Goal: Information Seeking & Learning: Learn about a topic

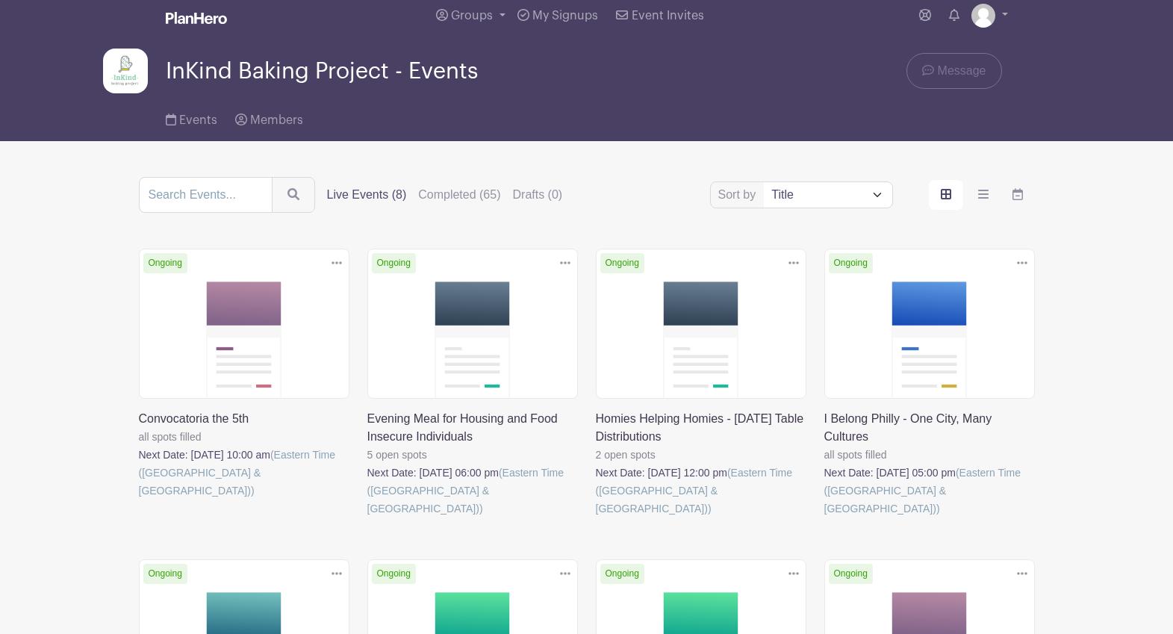
scroll to position [27, 0]
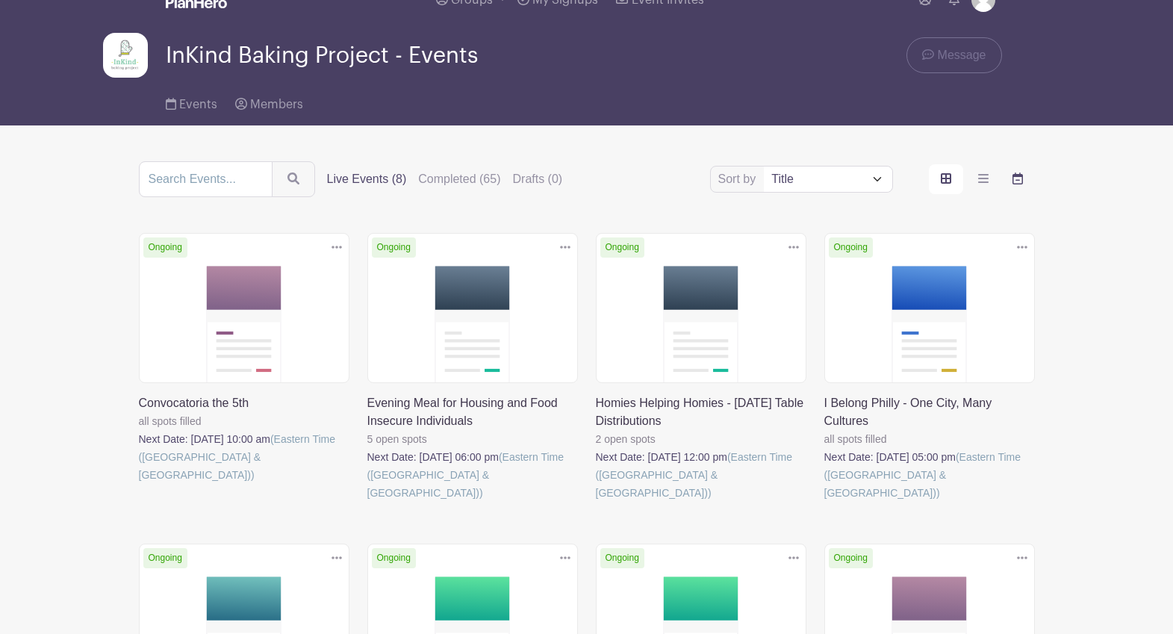
click at [1013, 184] on icon "order and view" at bounding box center [1018, 178] width 10 height 12
click at [0, 0] on input "order and view" at bounding box center [0, 0] width 0 height 0
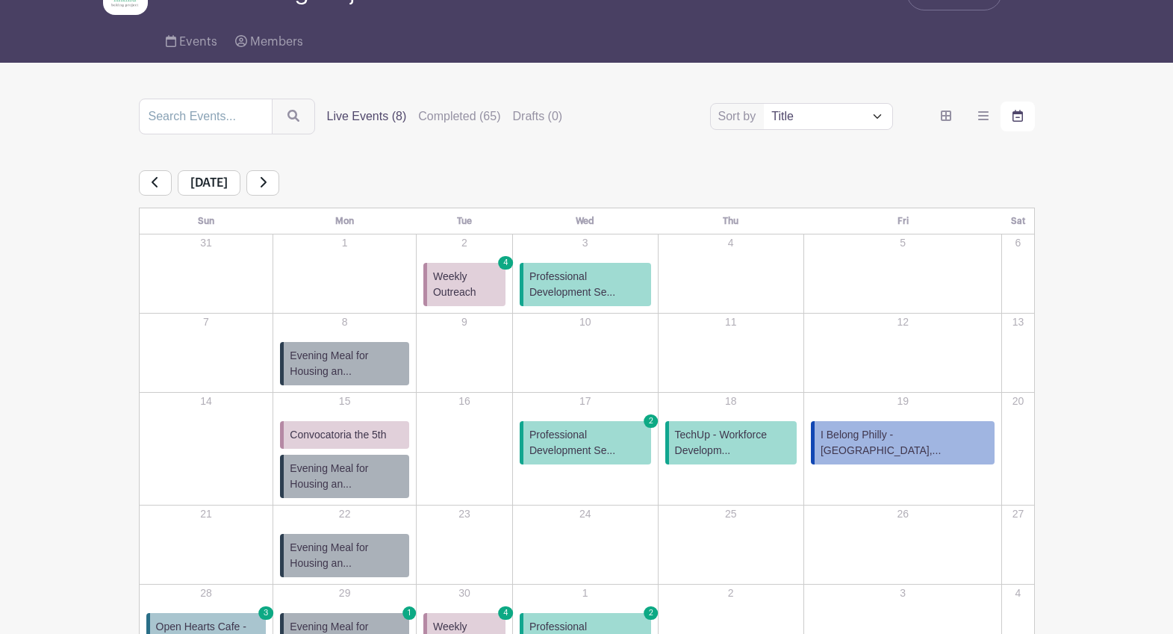
scroll to position [214, 0]
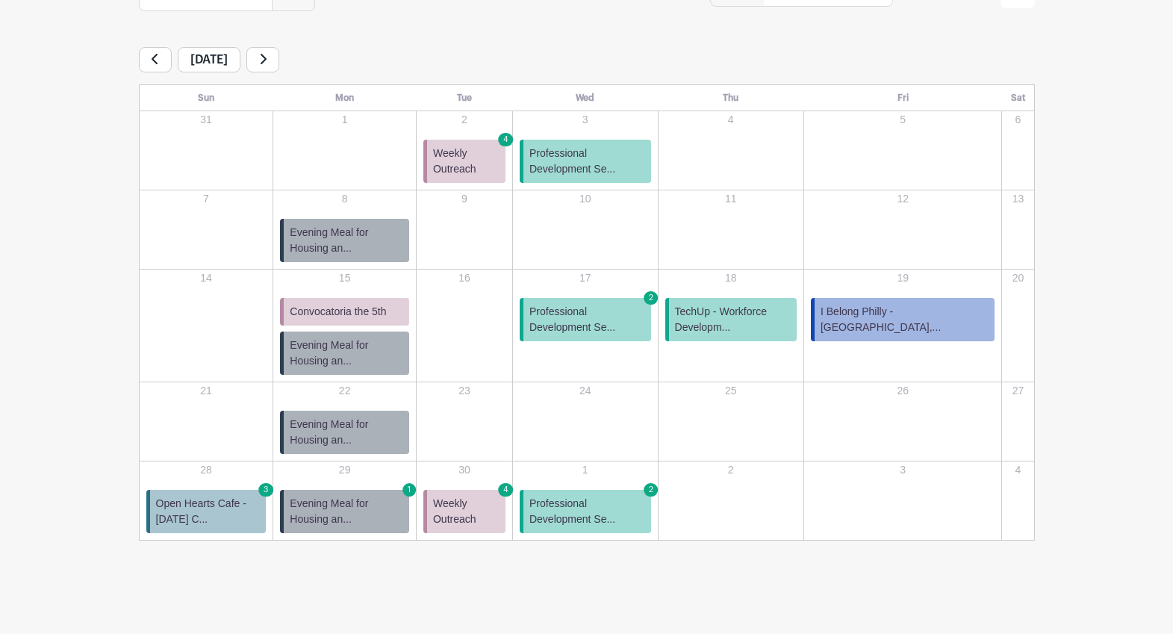
click at [603, 329] on span "Professional Development Se..." at bounding box center [587, 319] width 116 height 31
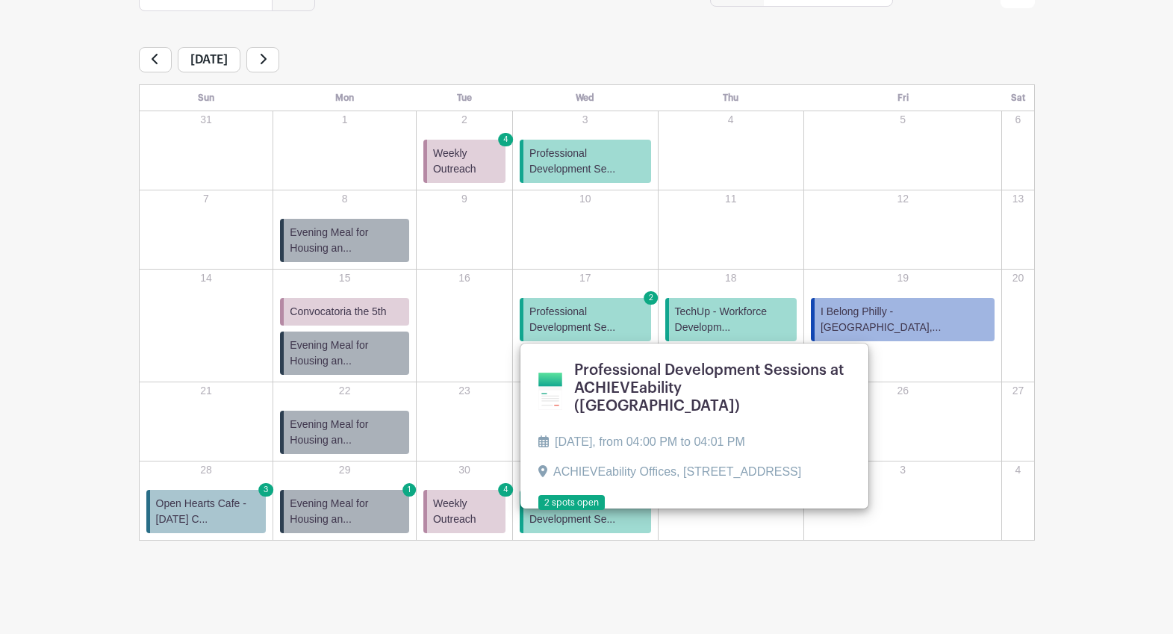
click at [538, 511] on link at bounding box center [538, 511] width 0 height 0
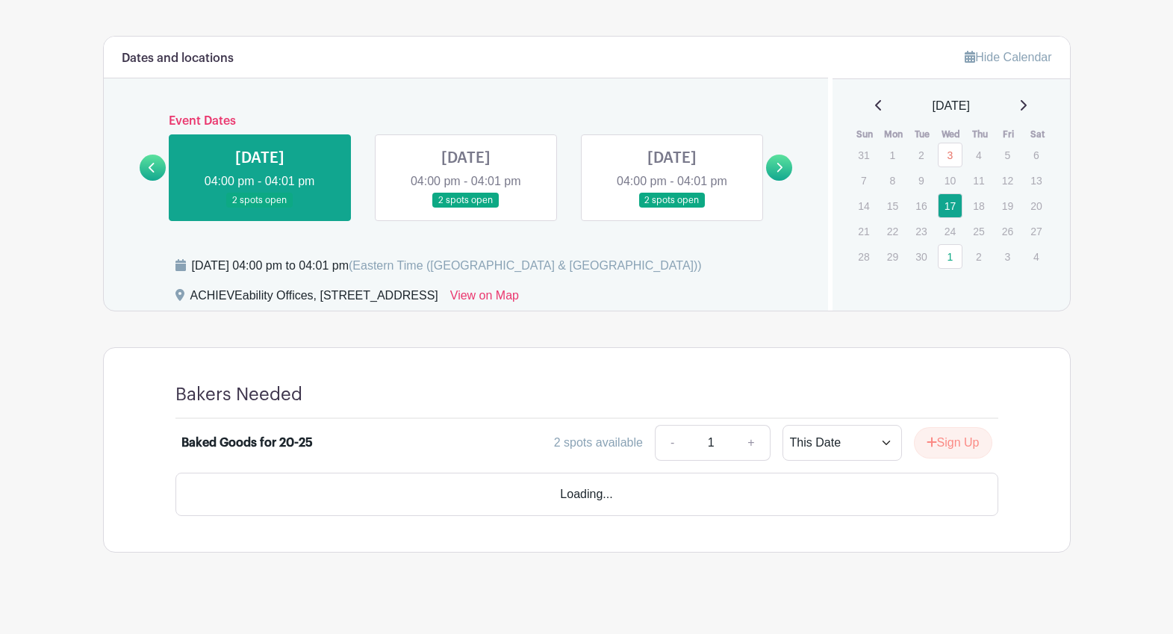
scroll to position [874, 0]
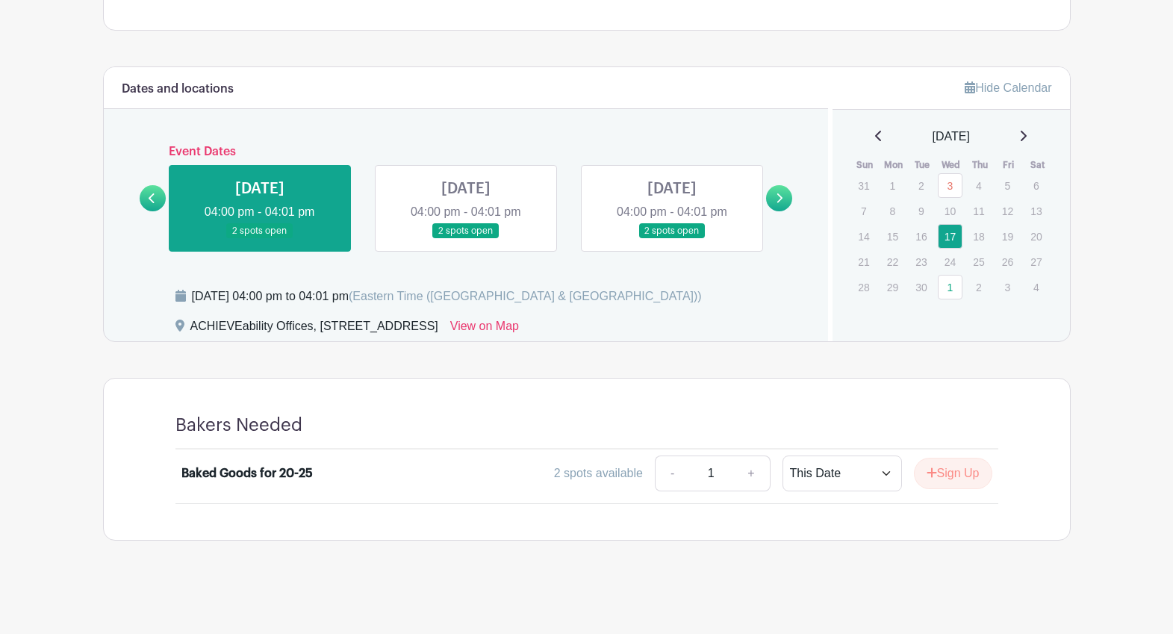
scroll to position [214, 0]
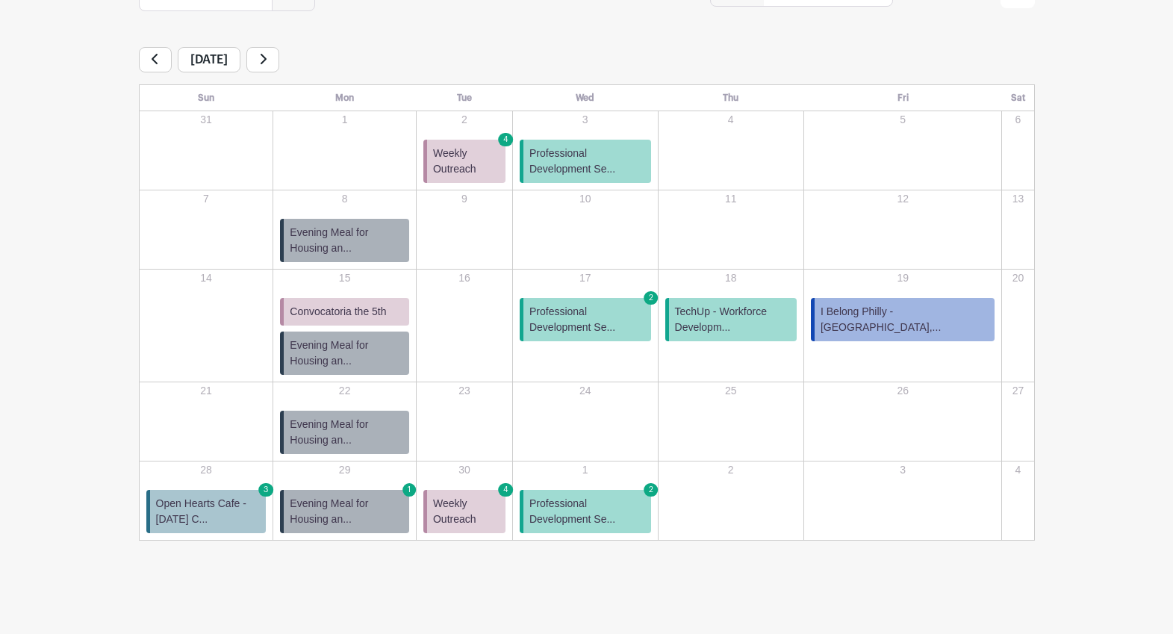
click at [706, 565] on main "Groups All Groups InKind Baking Project - Community Fridges InKind Baking Proje…" at bounding box center [586, 210] width 1173 height 847
click at [921, 304] on span "I Belong Philly - [GEOGRAPHIC_DATA],..." at bounding box center [905, 319] width 168 height 31
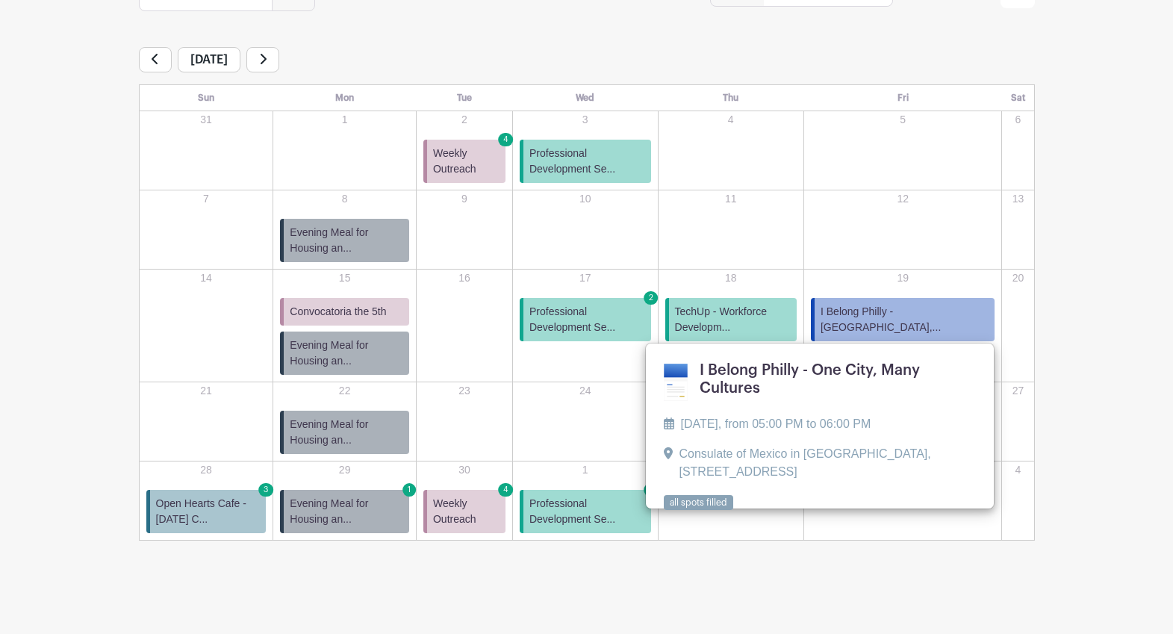
click at [664, 511] on link at bounding box center [664, 511] width 0 height 0
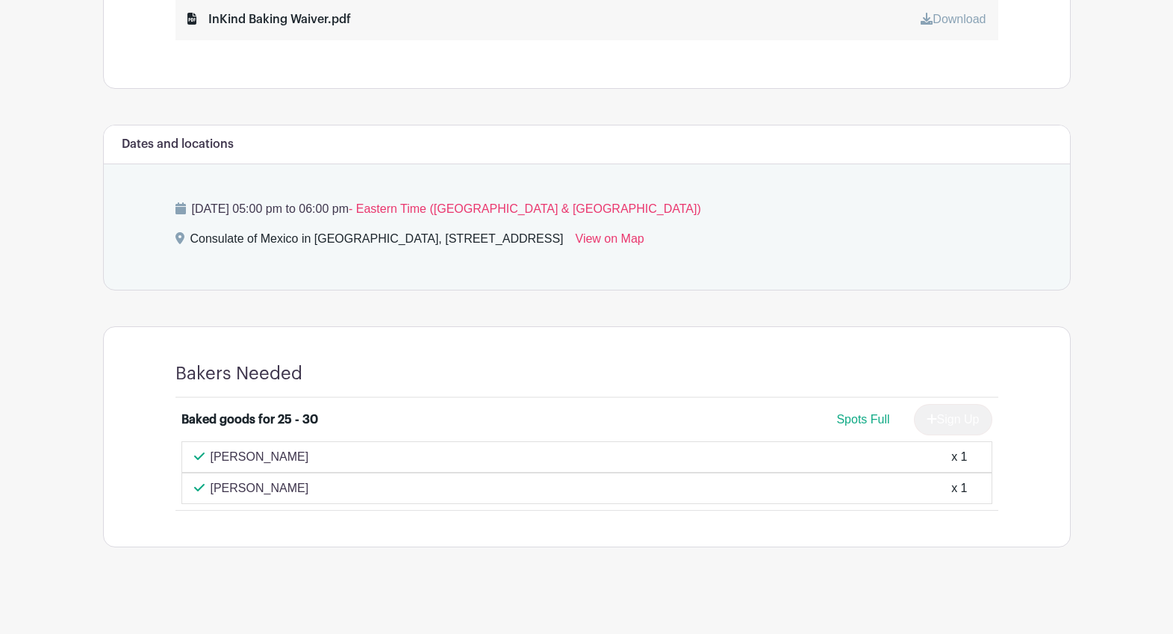
scroll to position [787, 0]
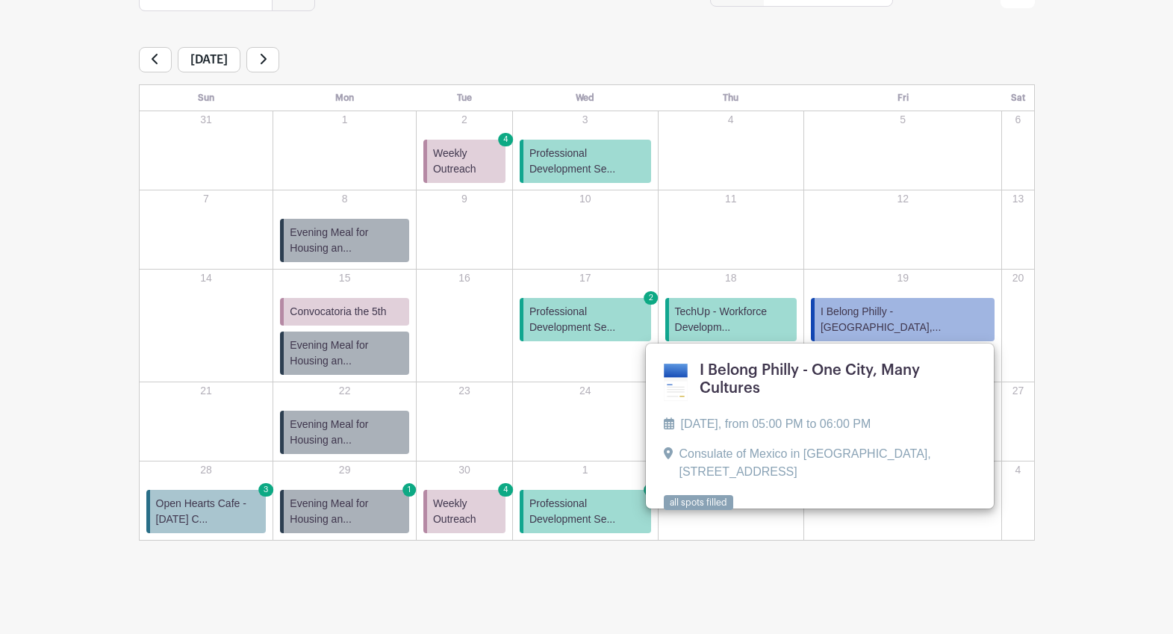
scroll to position [214, 0]
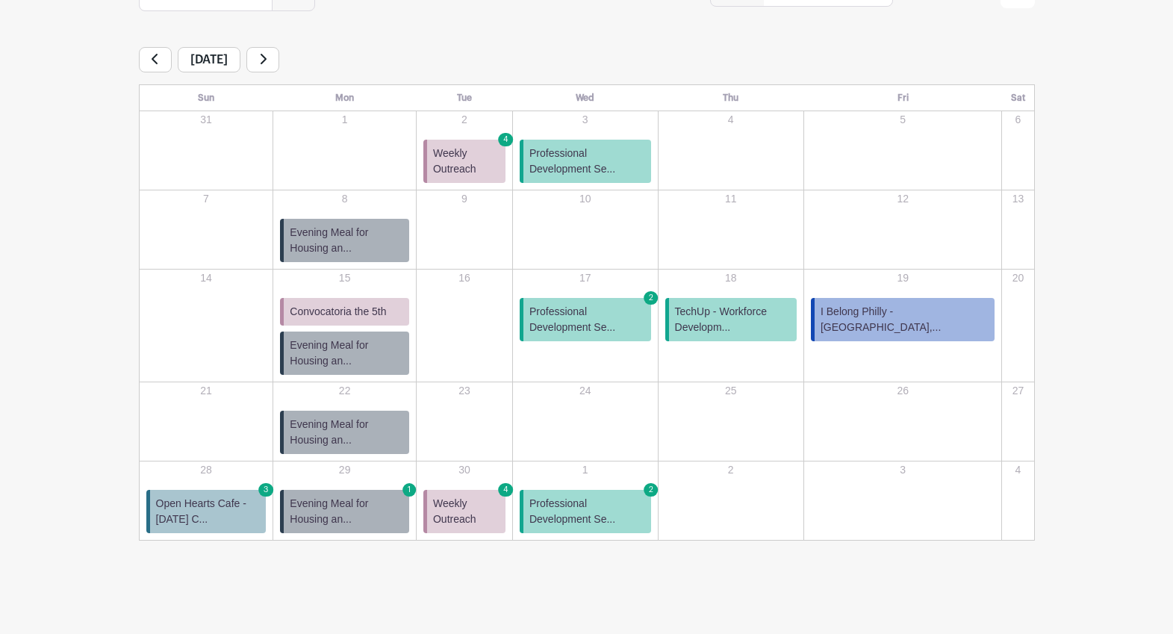
click at [226, 503] on span "Open Hearts Cafe - [DATE] C..." at bounding box center [208, 511] width 105 height 31
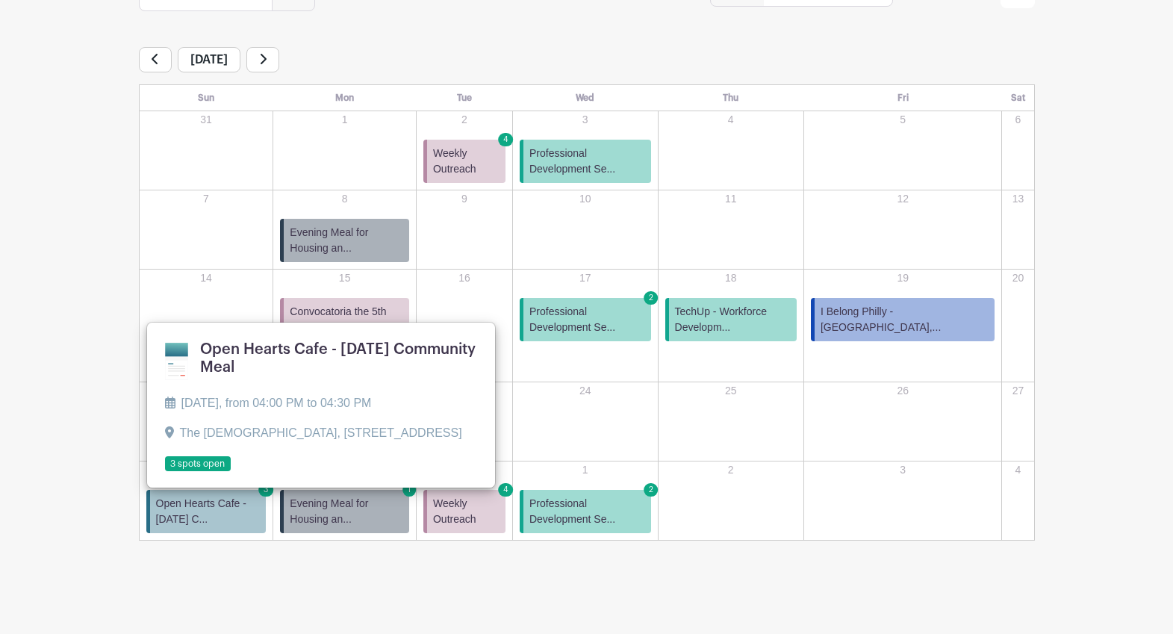
click at [165, 472] on link at bounding box center [165, 472] width 0 height 0
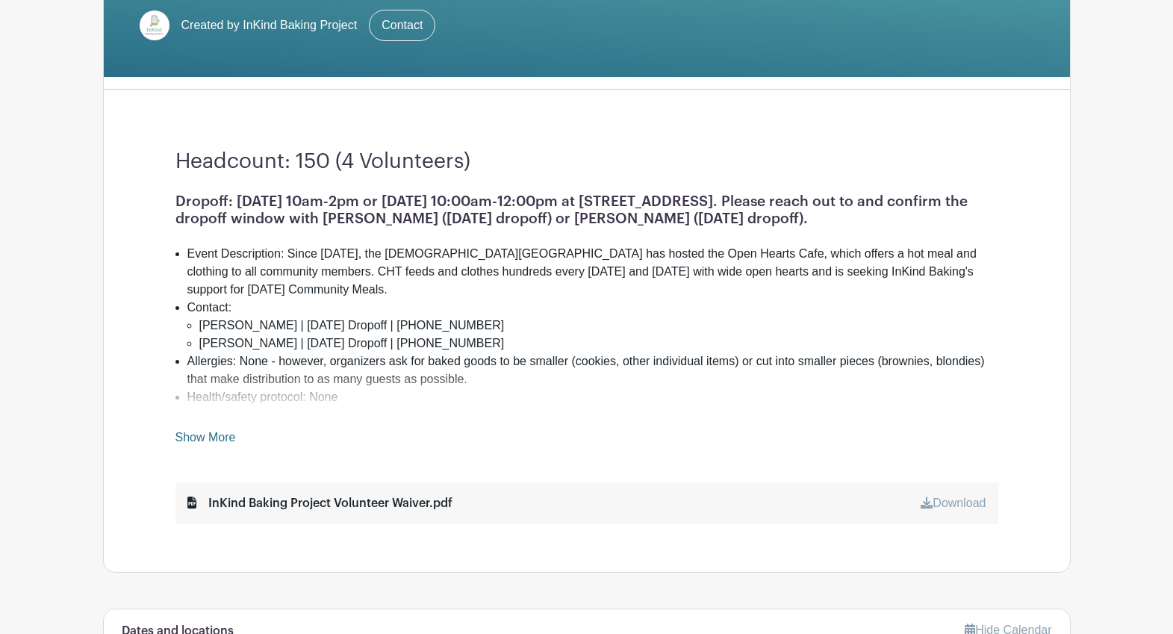
scroll to position [184, 0]
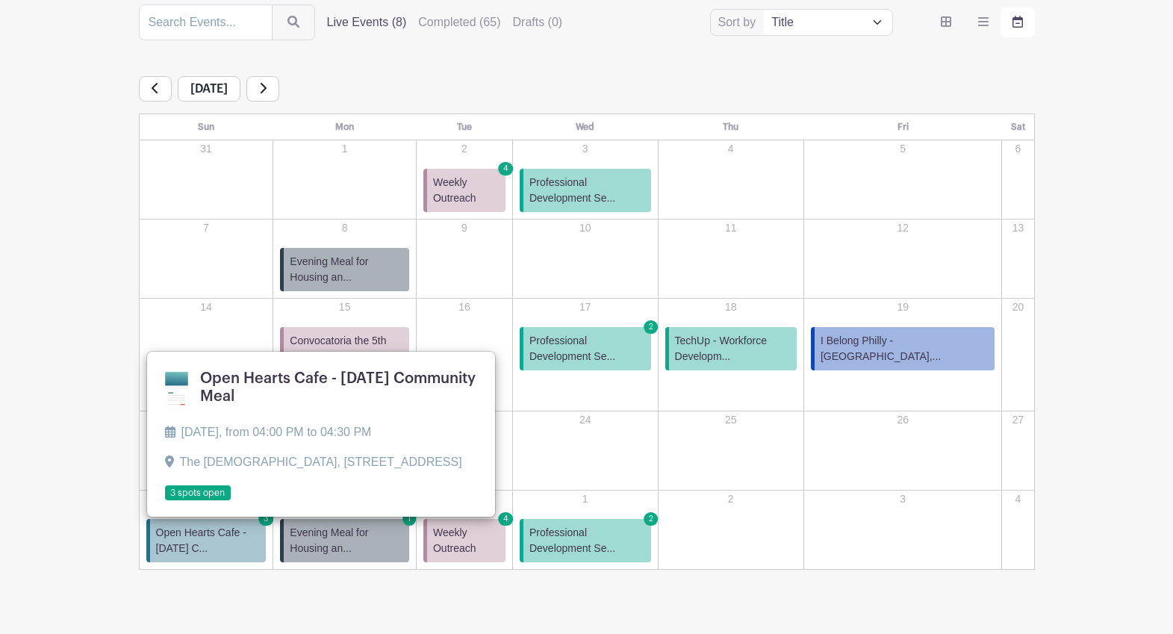
scroll to position [214, 0]
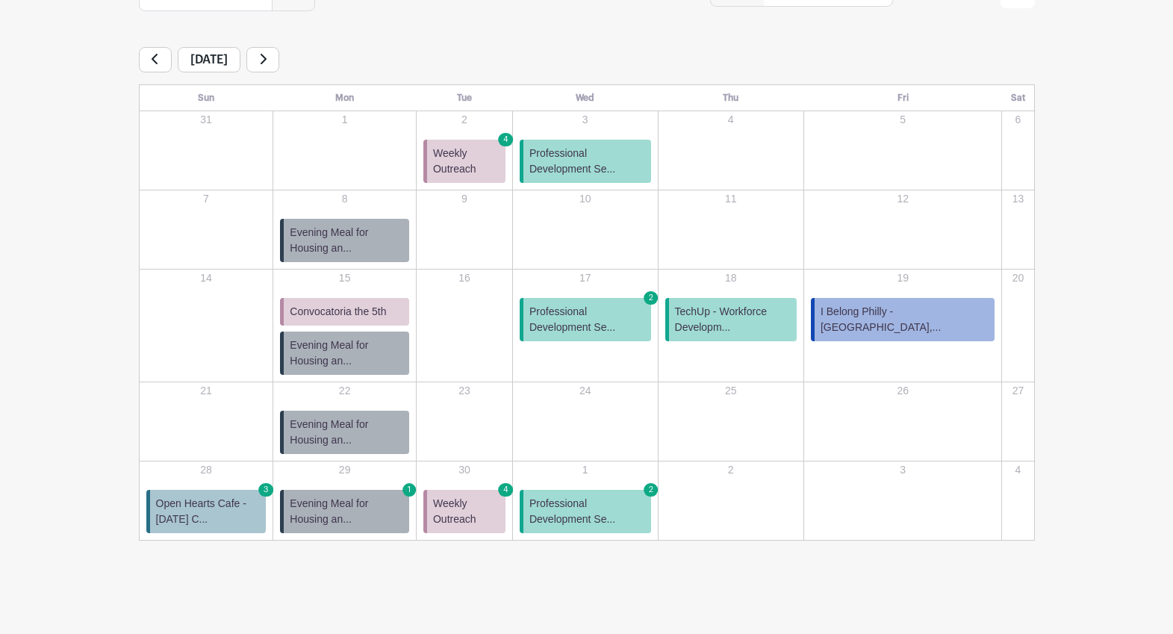
click at [267, 62] on icon at bounding box center [264, 59] width 6 height 10
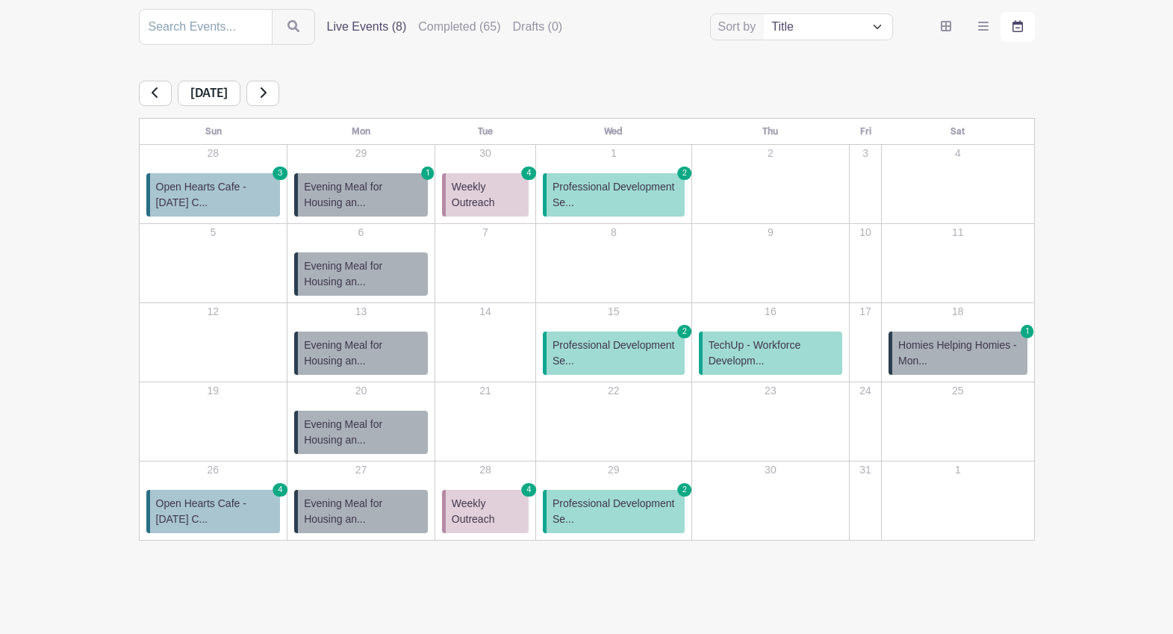
scroll to position [181, 0]
click at [164, 100] on link at bounding box center [155, 93] width 33 height 25
